Goal: Check status: Check status

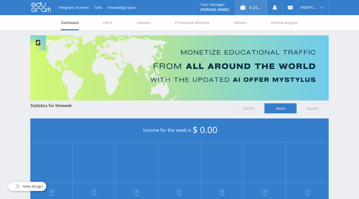
click at [253, 6] on div "$ 241.80" at bounding box center [251, 7] width 32 height 15
